Goal: Find specific page/section: Find specific page/section

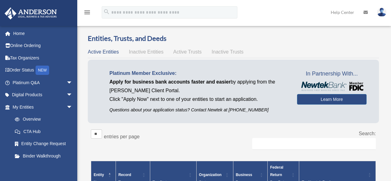
scroll to position [119, 0]
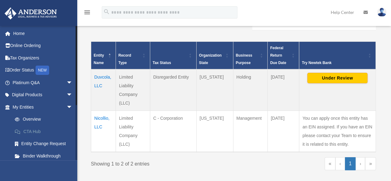
click at [35, 128] on link "CTA Hub" at bounding box center [45, 131] width 73 height 12
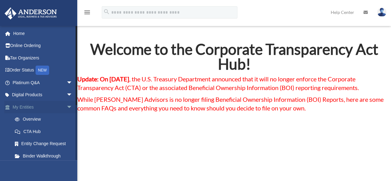
click at [33, 108] on link "My Entities arrow_drop_down" at bounding box center [43, 107] width 78 height 12
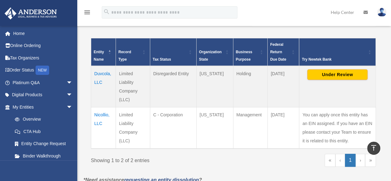
scroll to position [124, 0]
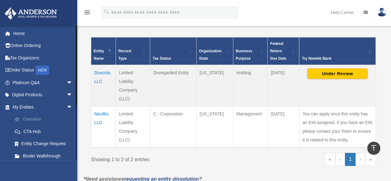
click at [39, 120] on link "Overview" at bounding box center [45, 119] width 73 height 12
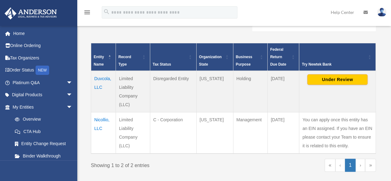
scroll to position [136, 0]
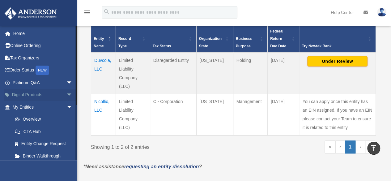
click at [69, 95] on span "arrow_drop_down" at bounding box center [72, 95] width 12 height 13
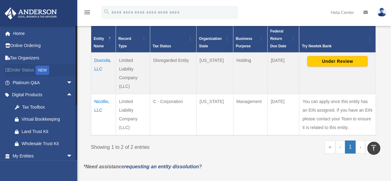
click at [32, 69] on link "Order Status NEW" at bounding box center [43, 70] width 78 height 13
